Goal: Task Accomplishment & Management: Use online tool/utility

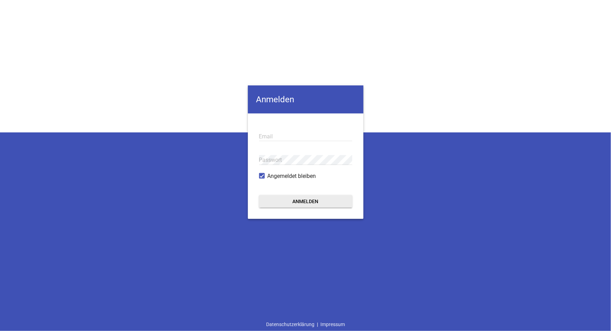
type input "[EMAIL_ADDRESS][DOMAIN_NAME]"
click at [316, 202] on button "Anmelden" at bounding box center [305, 201] width 93 height 13
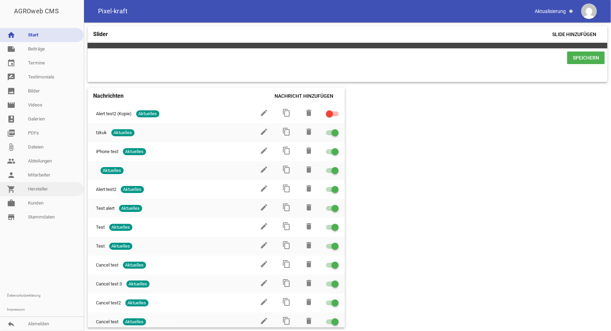
click at [37, 189] on link "shopping_cart Hersteller" at bounding box center [42, 189] width 84 height 14
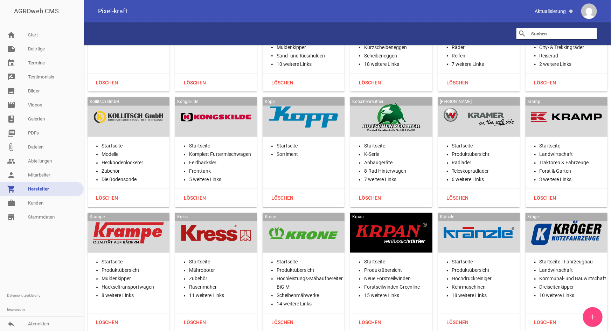
scroll to position [8623, 0]
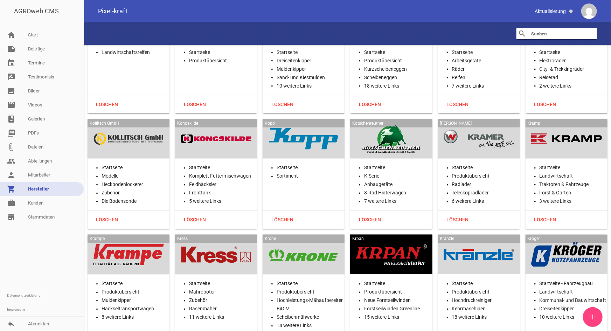
click at [132, 125] on div at bounding box center [128, 139] width 71 height 29
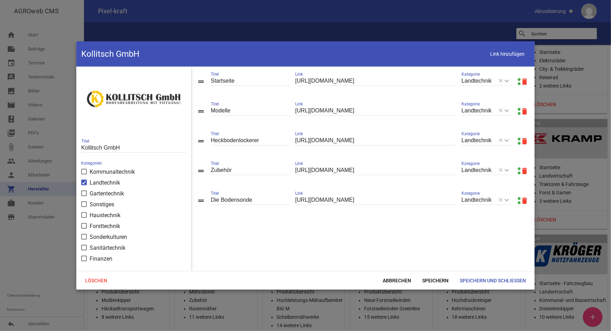
click at [509, 80] on link at bounding box center [519, 79] width 3 height 3
click at [408, 234] on span "Abbrechen" at bounding box center [397, 280] width 40 height 13
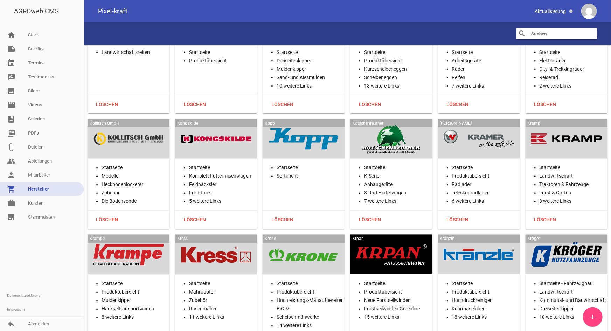
click at [227, 127] on div "Kongskilde Startseite Komplett Futtermischwagen Feldhäcksler Fronttank 5 weiter…" at bounding box center [216, 174] width 82 height 110
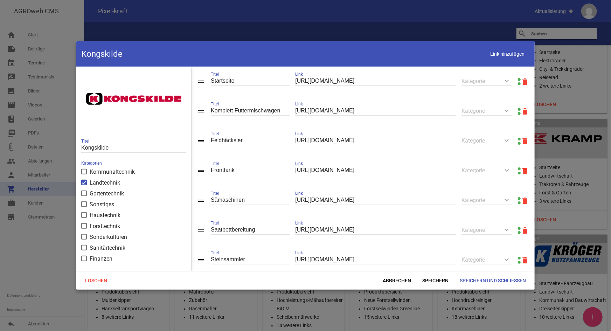
click at [509, 78] on link at bounding box center [519, 79] width 3 height 3
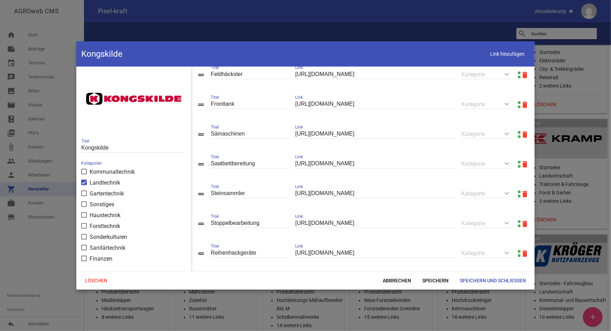
scroll to position [78, 0]
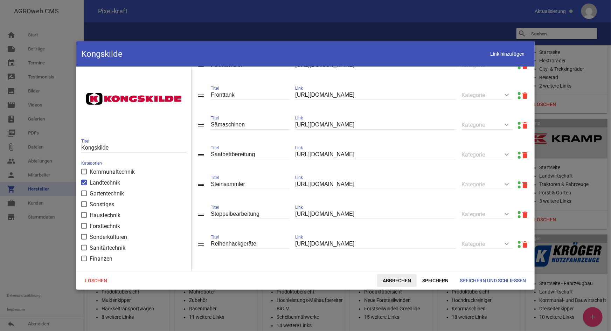
click at [404, 234] on span "Abbrechen" at bounding box center [397, 280] width 40 height 13
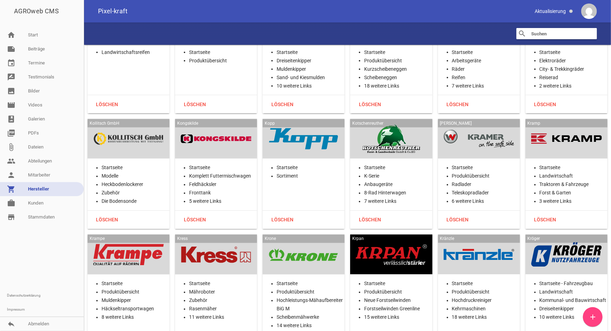
click at [300, 125] on div at bounding box center [303, 139] width 71 height 29
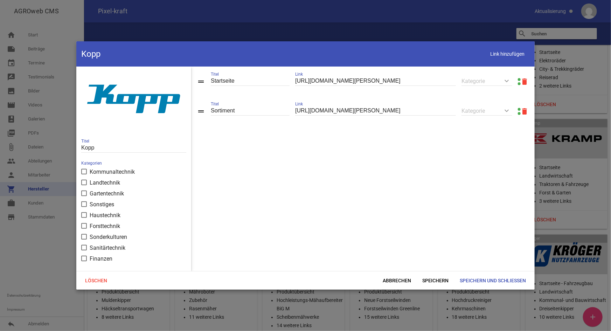
click at [509, 78] on link at bounding box center [519, 79] width 3 height 3
click at [498, 55] on span "Link hinzufügen" at bounding box center [508, 54] width 44 height 14
click at [350, 140] on input "text" at bounding box center [375, 140] width 161 height 9
paste input "[URL][DOMAIN_NAME][PERSON_NAME]"
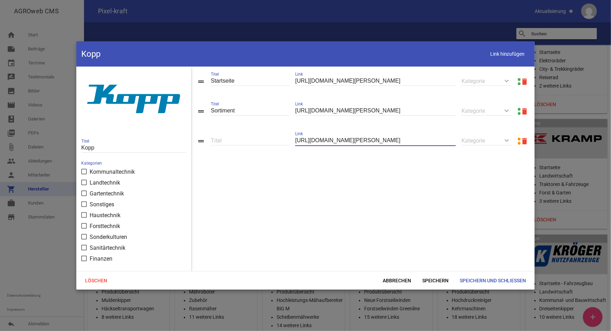
type input "[URL][DOMAIN_NAME][PERSON_NAME]"
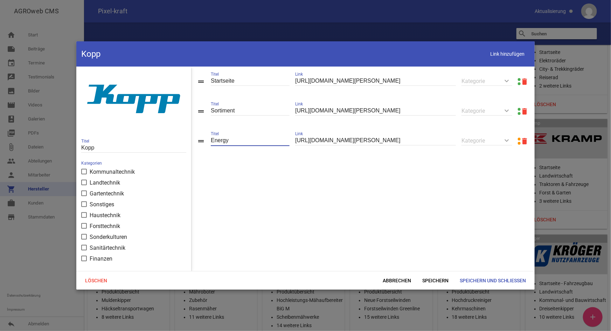
type input "Energy"
drag, startPoint x: 200, startPoint y: 143, endPoint x: 201, endPoint y: 119, distance: 23.2
click at [440, 234] on span "Speichern" at bounding box center [435, 280] width 37 height 13
click at [498, 52] on span "Link hinzufügen" at bounding box center [508, 54] width 44 height 14
click at [320, 171] on input "text" at bounding box center [375, 170] width 161 height 9
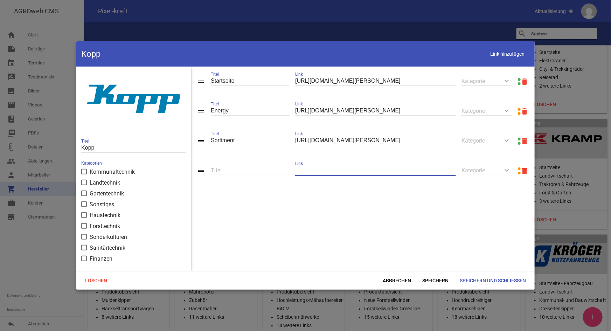
paste input "[URL][DOMAIN_NAME][PERSON_NAME]"
type input "[URL][DOMAIN_NAME][PERSON_NAME]"
drag, startPoint x: 231, startPoint y: 169, endPoint x: 241, endPoint y: 169, distance: 10.2
click at [233, 170] on input "Smart Control" at bounding box center [250, 170] width 79 height 9
type input "Smart-control"
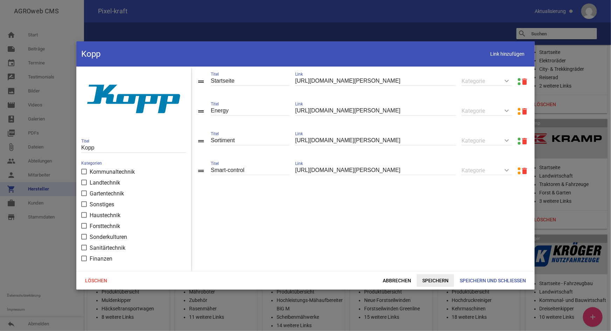
click at [435, 234] on span "Speichern" at bounding box center [435, 280] width 37 height 13
click at [509, 54] on span "Link hinzufügen" at bounding box center [508, 54] width 44 height 14
click at [313, 200] on input "text" at bounding box center [375, 199] width 161 height 9
paste input "[URL][DOMAIN_NAME][PERSON_NAME]"
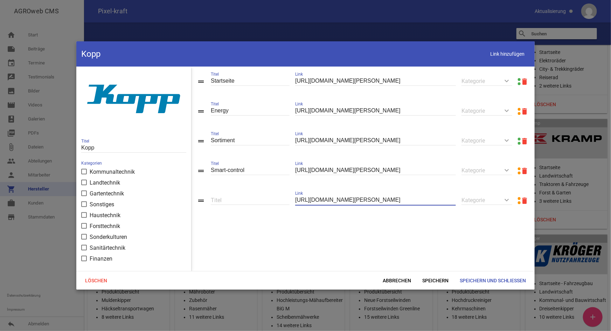
type input "[URL][DOMAIN_NAME][PERSON_NAME]"
type input "Blue-control"
click at [433, 234] on span "Speichern" at bounding box center [435, 280] width 37 height 13
click at [509, 52] on span "Link hinzufügen" at bounding box center [508, 54] width 44 height 14
click at [321, 233] on input "text" at bounding box center [375, 229] width 161 height 9
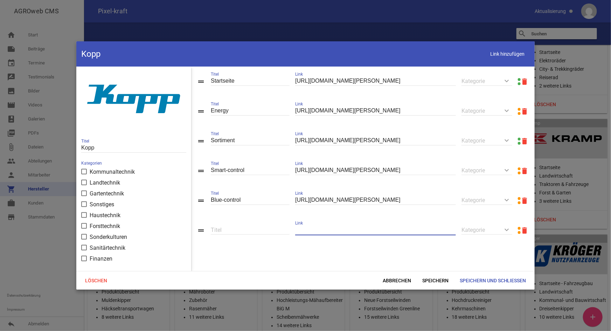
paste input "[URL][DOMAIN_NAME][PERSON_NAME]"
type input "[URL][DOMAIN_NAME][PERSON_NAME]"
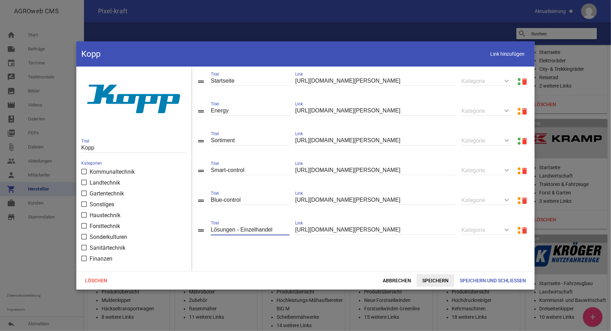
type input "Lösungen - Einzelhandel"
click at [434, 234] on span "Speichern" at bounding box center [435, 280] width 37 height 13
drag, startPoint x: 497, startPoint y: 55, endPoint x: 474, endPoint y: 81, distance: 34.5
click at [496, 56] on span "Link hinzufügen" at bounding box center [508, 54] width 44 height 14
click at [332, 234] on input "text" at bounding box center [375, 259] width 161 height 9
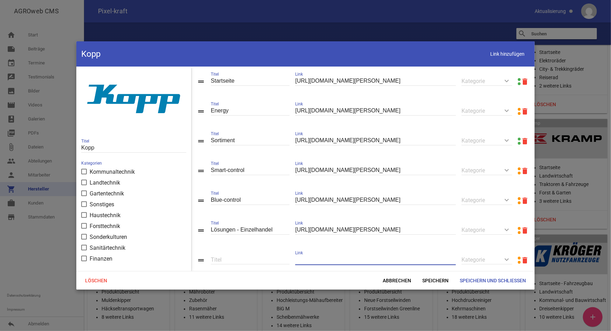
paste input "[URL][DOMAIN_NAME][PERSON_NAME]"
type input "[URL][DOMAIN_NAME][PERSON_NAME]"
type input "Lösungen - Fachhandel"
click at [439, 234] on span "Speichern" at bounding box center [435, 280] width 37 height 13
click at [509, 53] on span "Link hinzufügen" at bounding box center [508, 54] width 44 height 14
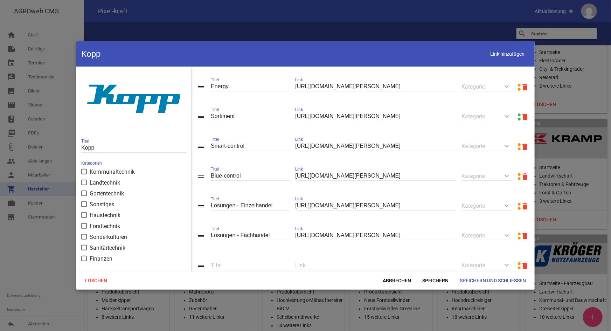
scroll to position [48, 0]
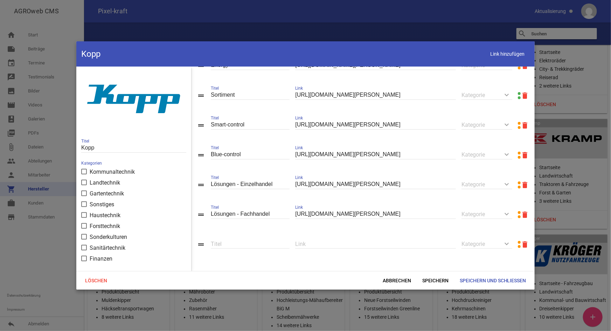
click at [305, 234] on input "text" at bounding box center [375, 243] width 161 height 9
paste input "[URL][DOMAIN_NAME][PERSON_NAME]"
type input "[URL][DOMAIN_NAME][PERSON_NAME]"
type input "Lösungen - Baugewerbe"
click at [420, 234] on span "Speichern" at bounding box center [435, 280] width 37 height 13
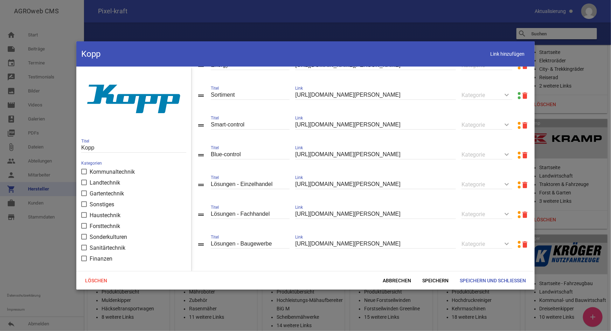
drag, startPoint x: 499, startPoint y: 56, endPoint x: 470, endPoint y: 79, distance: 36.6
click at [499, 56] on span "Link hinzufügen" at bounding box center [508, 54] width 44 height 14
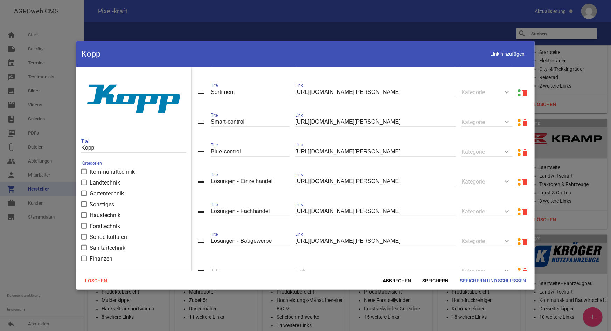
scroll to position [78, 0]
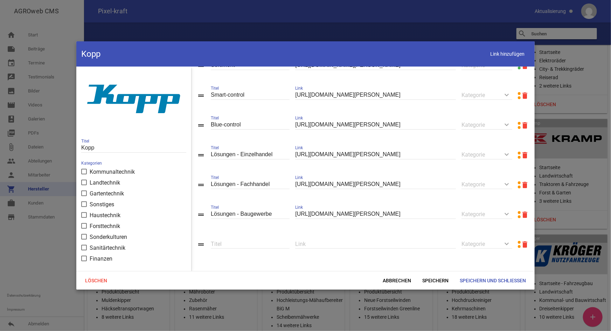
click at [329, 234] on input "text" at bounding box center [375, 243] width 161 height 9
paste input "[URL][DOMAIN_NAME][PERSON_NAME]"
type input "[URL][DOMAIN_NAME][PERSON_NAME]"
type input "k"
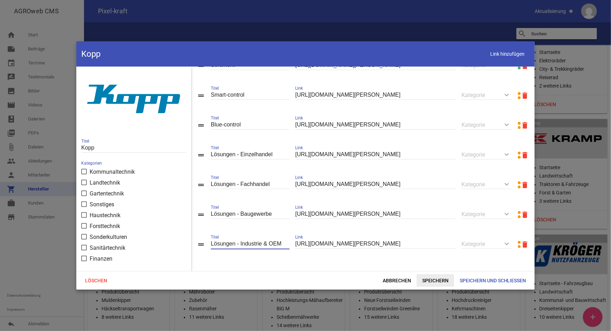
type input "Lösungen - Industrie & OEM"
click at [441, 234] on span "Speichern" at bounding box center [435, 280] width 37 height 13
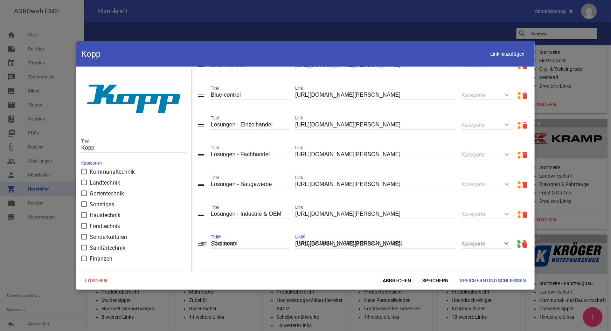
drag, startPoint x: 203, startPoint y: 142, endPoint x: 206, endPoint y: 243, distance: 102.0
click at [473, 234] on span "Speichern und Schließen" at bounding box center [493, 280] width 78 height 13
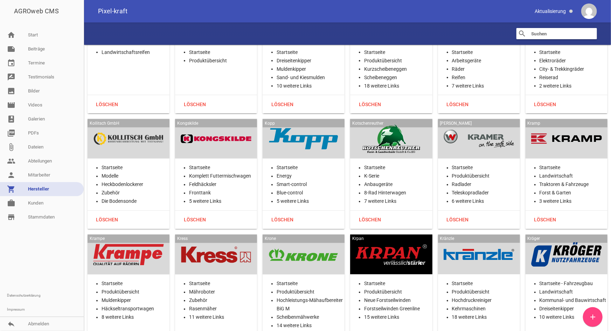
click at [393, 125] on div at bounding box center [391, 139] width 71 height 29
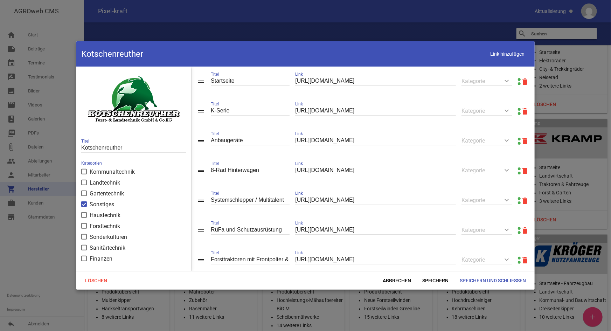
click at [509, 79] on link at bounding box center [519, 79] width 3 height 3
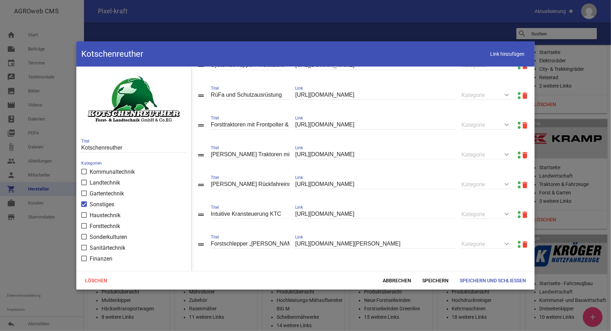
scroll to position [139, 0]
click at [396, 234] on span "Abbrechen" at bounding box center [397, 280] width 40 height 13
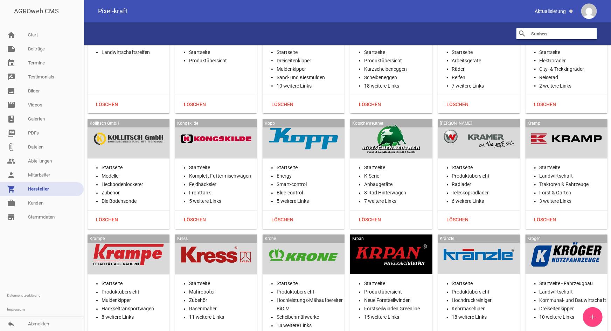
click at [486, 125] on div at bounding box center [479, 139] width 71 height 29
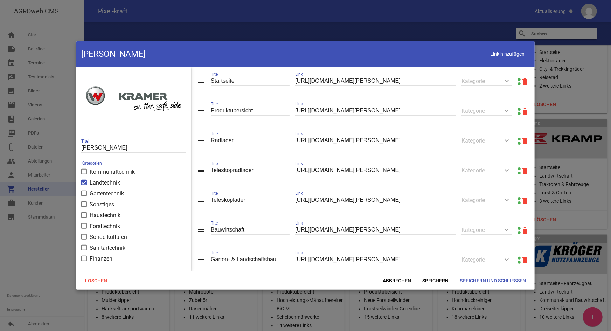
click at [509, 110] on link at bounding box center [519, 109] width 3 height 3
click at [496, 56] on span "Link hinzufügen" at bounding box center [508, 54] width 44 height 14
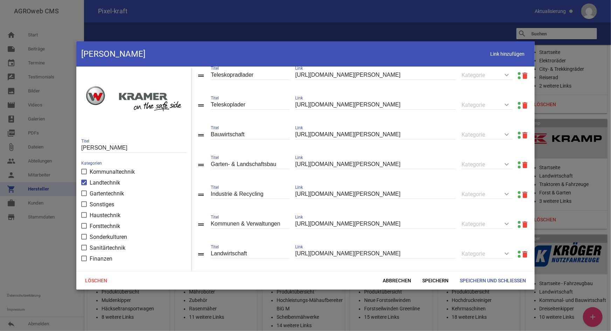
scroll to position [139, 0]
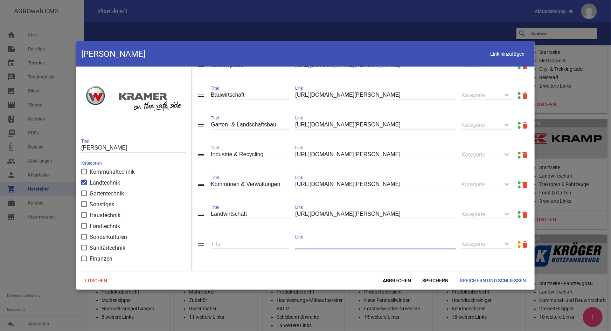
click at [311, 234] on input "text" at bounding box center [375, 243] width 161 height 9
paste input "[URL][DOMAIN_NAME][PERSON_NAME]"
type input "[URL][DOMAIN_NAME][PERSON_NAME]"
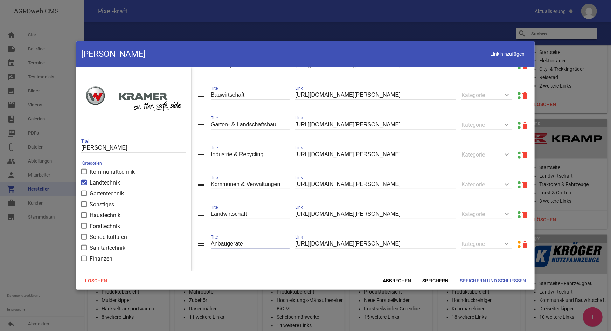
type input "Anbaugeräte"
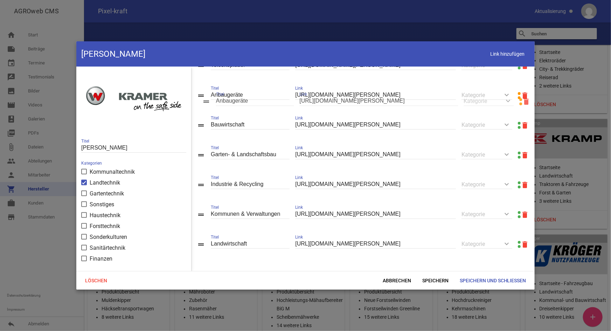
drag, startPoint x: 200, startPoint y: 247, endPoint x: 205, endPoint y: 105, distance: 142.3
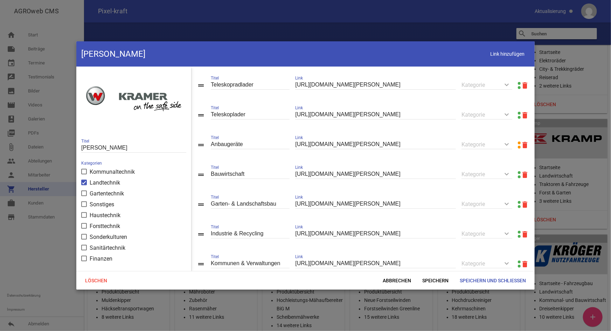
scroll to position [75, 0]
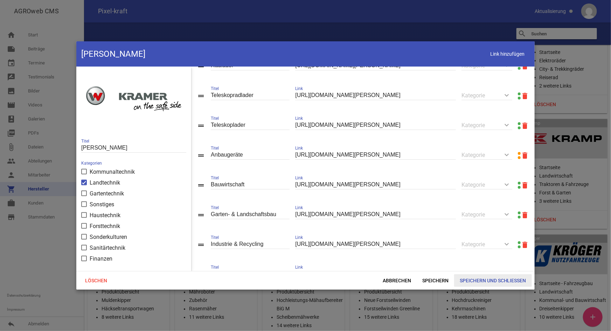
click at [474, 234] on span "Speichern und Schließen" at bounding box center [493, 280] width 78 height 13
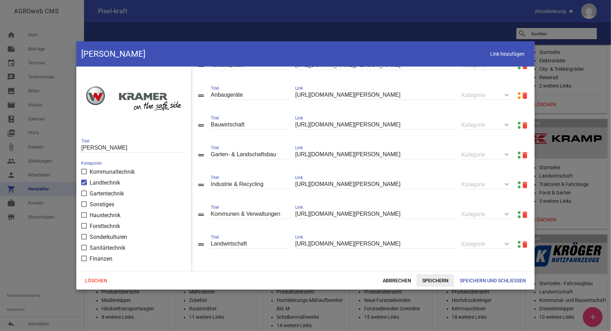
click at [434, 234] on span "Speichern" at bounding box center [435, 280] width 37 height 13
click at [399, 234] on span "Abbrechen" at bounding box center [397, 280] width 40 height 13
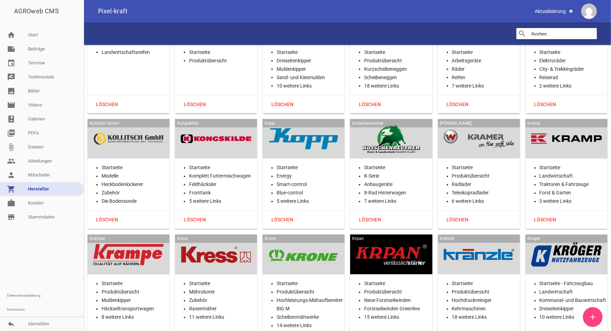
click at [476, 125] on div at bounding box center [479, 139] width 71 height 29
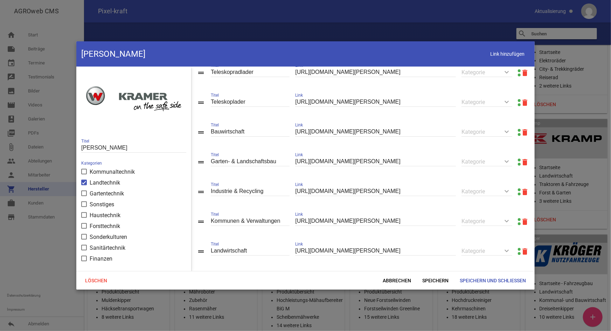
scroll to position [109, 0]
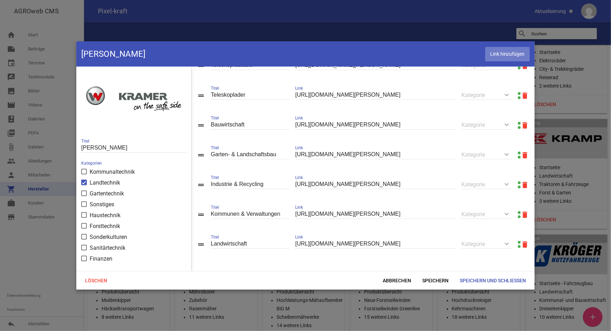
click at [509, 51] on span "Link hinzufügen" at bounding box center [508, 54] width 44 height 14
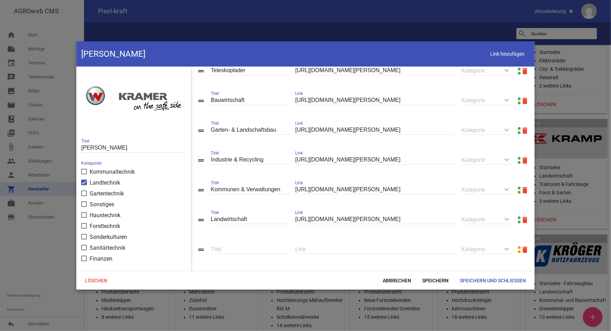
scroll to position [139, 0]
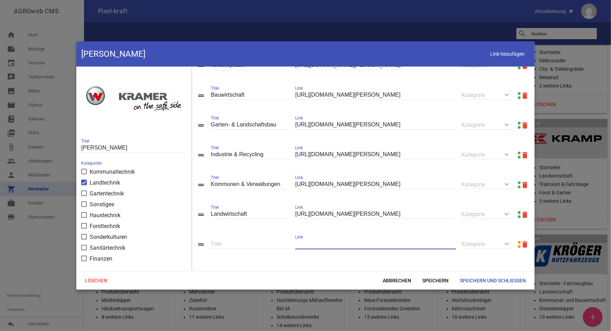
click at [319, 234] on input "text" at bounding box center [375, 243] width 161 height 9
paste input "[URL][DOMAIN_NAME][PERSON_NAME]"
type input "[URL][DOMAIN_NAME][PERSON_NAME]"
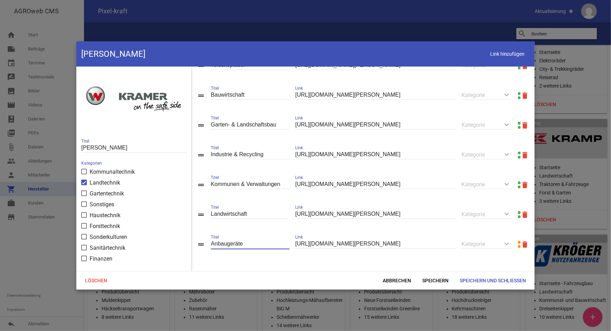
type input "Anbaugeräte"
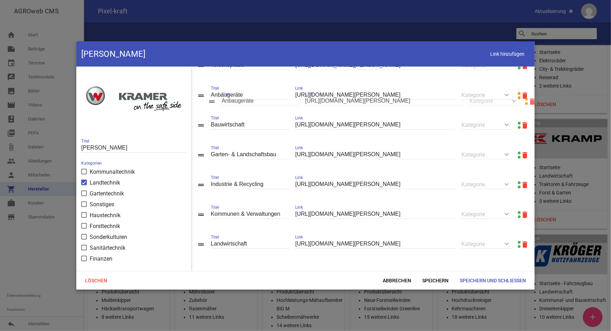
drag, startPoint x: 202, startPoint y: 245, endPoint x: 213, endPoint y: 102, distance: 143.0
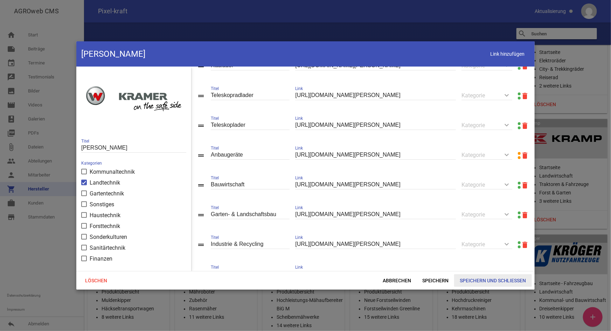
click at [488, 234] on span "Speichern und Schließen" at bounding box center [493, 280] width 78 height 13
click at [481, 234] on span "Speichern und Schließen" at bounding box center [493, 280] width 78 height 13
click at [385, 234] on span "Abbrechen" at bounding box center [397, 280] width 40 height 13
